Goal: Information Seeking & Learning: Find specific fact

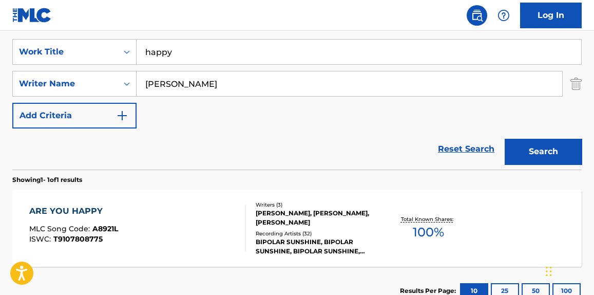
scroll to position [156, 0]
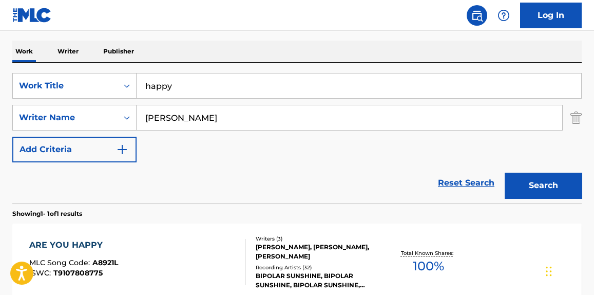
drag, startPoint x: 216, startPoint y: 78, endPoint x: 0, endPoint y: 97, distance: 217.2
click at [0, 97] on div "The MLC Public Work Search The accuracy and completeness of The MLC's data is d…" at bounding box center [297, 125] width 594 height 448
type input "stranger"
click at [505, 173] on button "Search" at bounding box center [543, 186] width 77 height 26
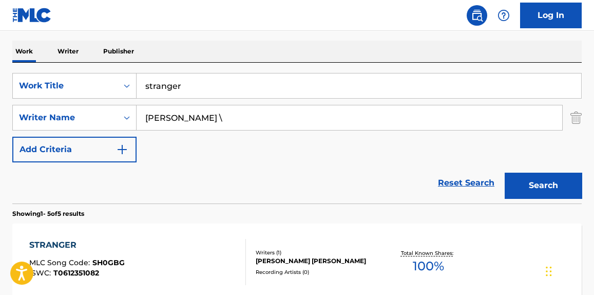
type input "[PERSON_NAME]"
click at [505, 173] on button "Search" at bounding box center [543, 186] width 77 height 26
click at [234, 125] on input "[PERSON_NAME]" at bounding box center [350, 117] width 426 height 25
drag, startPoint x: 234, startPoint y: 125, endPoint x: 108, endPoint y: 117, distance: 126.1
click at [108, 117] on div "SearchWithCriteria6054b1f2-6e66-4fbe-b262-b3d8130a221c Writer Name [PERSON_NAME]" at bounding box center [297, 118] width 570 height 26
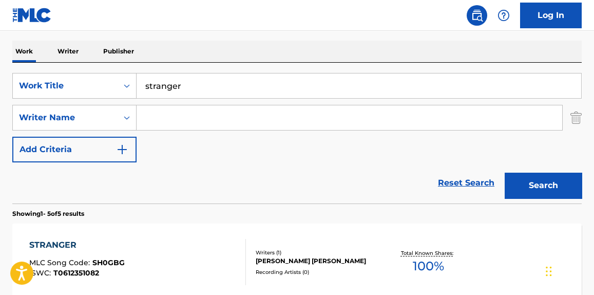
drag, startPoint x: 234, startPoint y: 144, endPoint x: 237, endPoint y: 139, distance: 5.7
click at [236, 144] on div "SearchWithCriteriafc9f1d20-bc8f-4eaa-bcb6-a1082a62eacf Work Title stranger Sear…" at bounding box center [297, 117] width 570 height 89
drag, startPoint x: 234, startPoint y: 113, endPoint x: 241, endPoint y: 116, distance: 7.4
click at [236, 113] on input "Search Form" at bounding box center [350, 117] width 426 height 25
click at [409, 90] on input "stranger" at bounding box center [359, 85] width 445 height 25
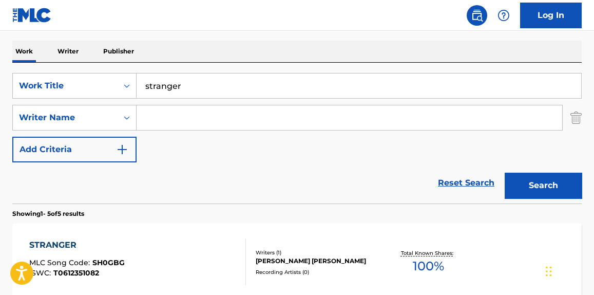
click at [338, 132] on div "SearchWithCriteriafc9f1d20-bc8f-4eaa-bcb6-a1082a62eacf Work Title stranger Sear…" at bounding box center [297, 117] width 570 height 89
click at [226, 128] on input "Search Form" at bounding box center [350, 117] width 426 height 25
